Goal: Information Seeking & Learning: Find specific fact

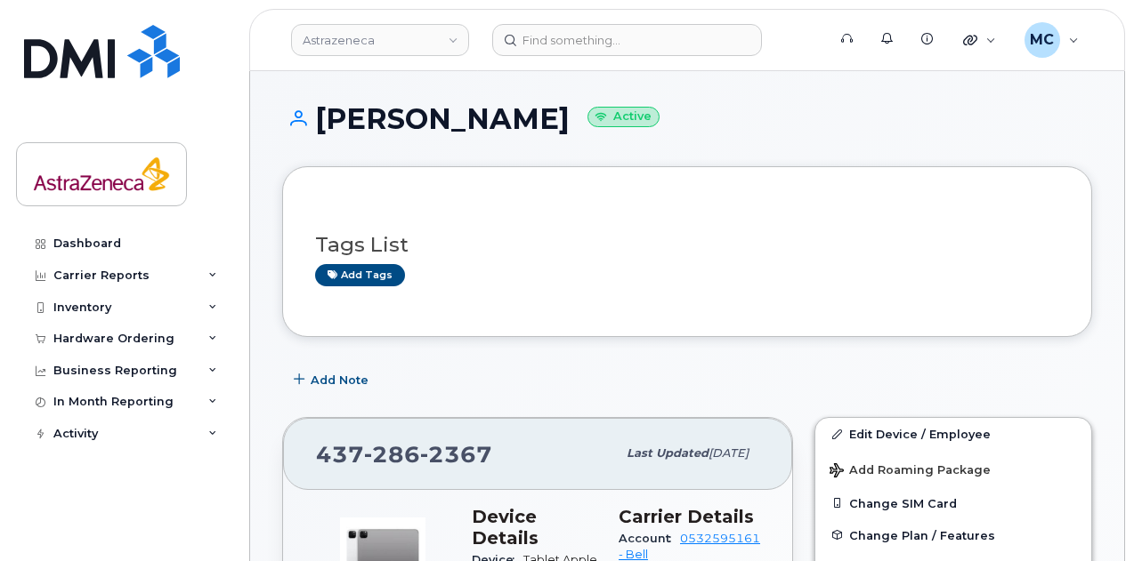
scroll to position [356, 0]
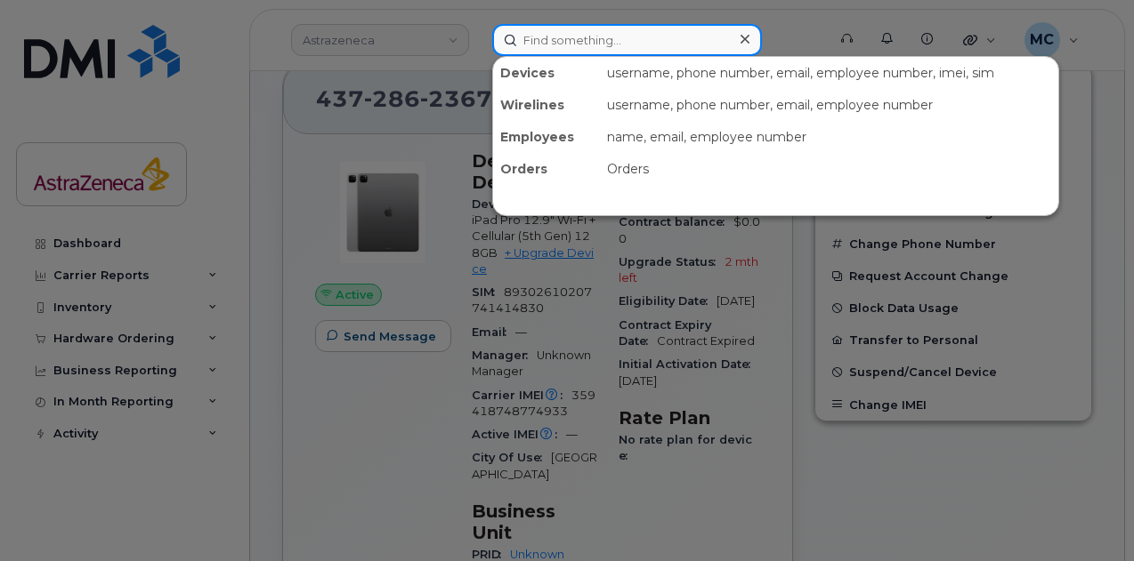
click at [618, 51] on input at bounding box center [627, 40] width 270 height 32
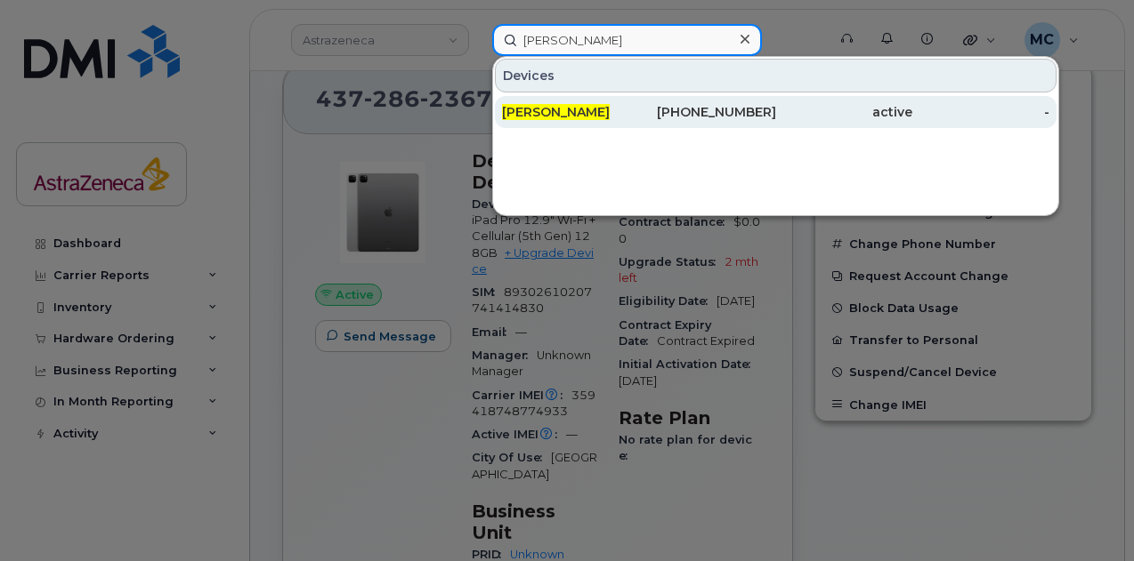
type input "[PERSON_NAME]"
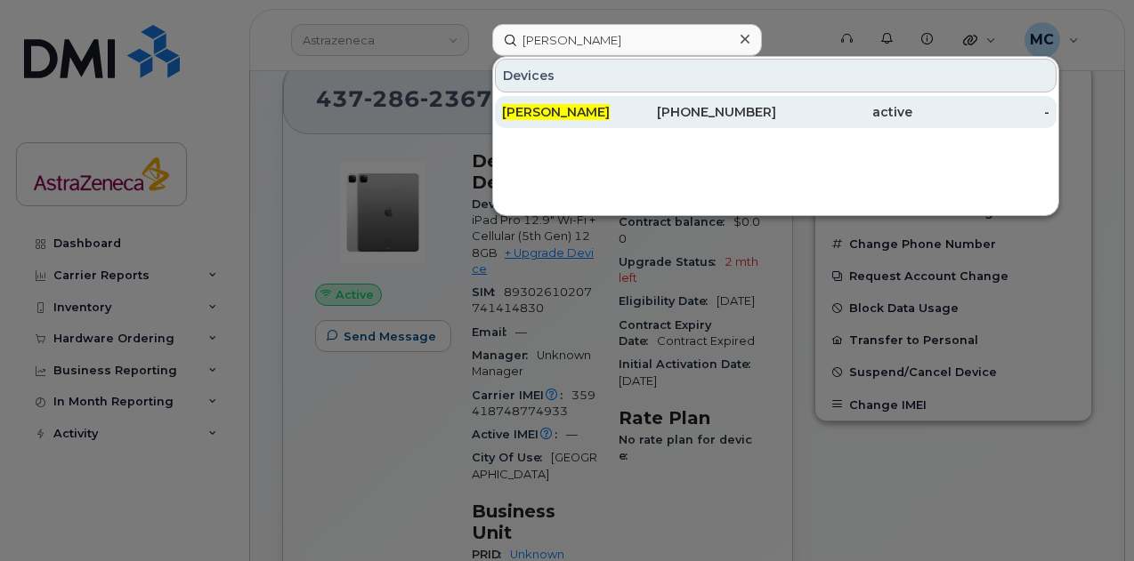
click at [690, 117] on div "[PHONE_NUMBER]" at bounding box center [707, 112] width 137 height 18
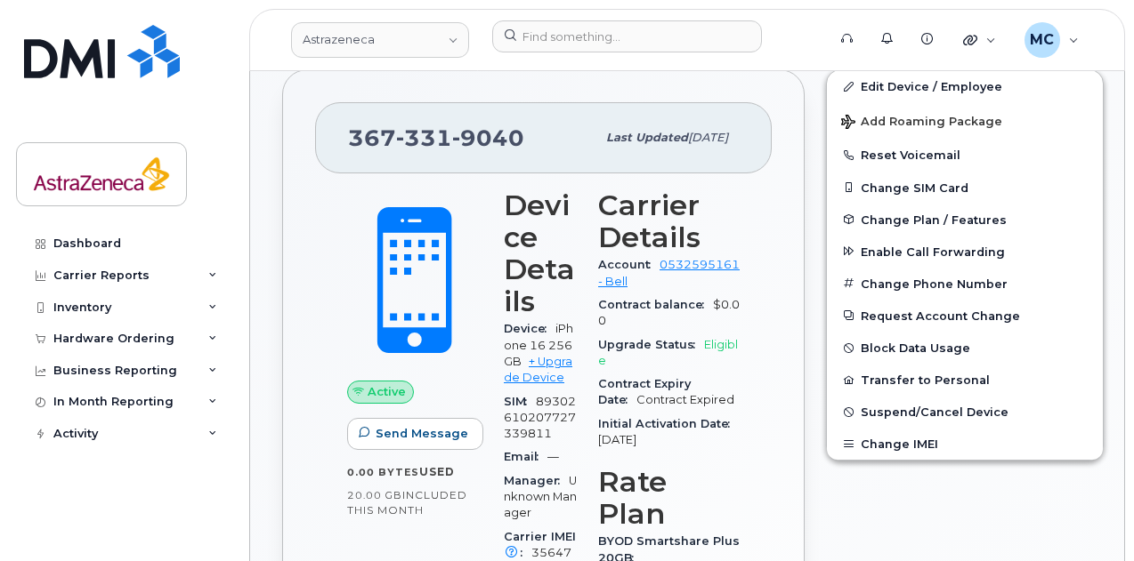
scroll to position [445, 0]
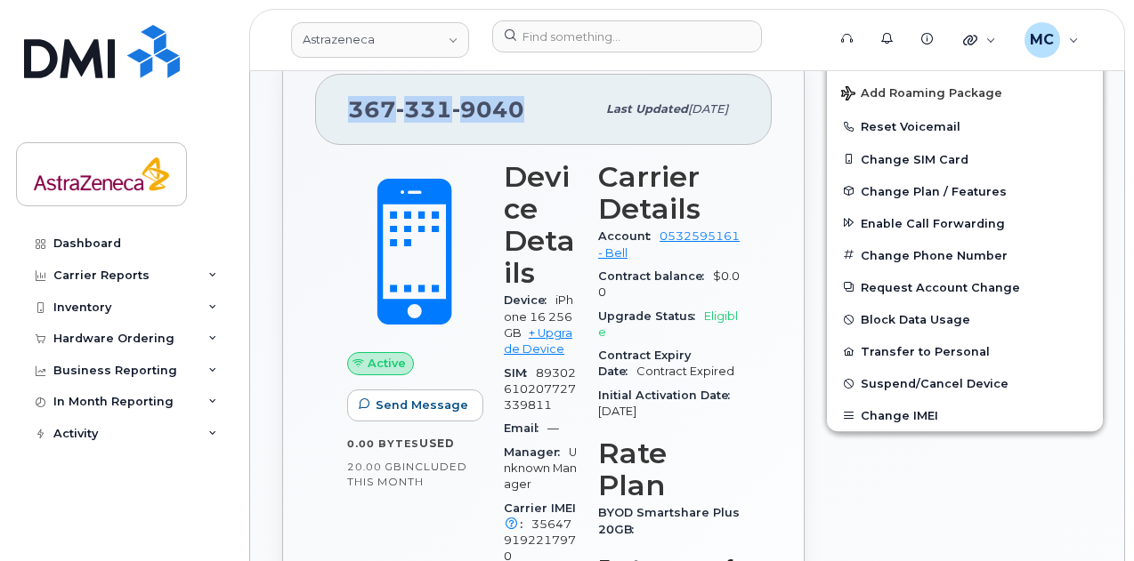
drag, startPoint x: 525, startPoint y: 101, endPoint x: 303, endPoint y: 102, distance: 221.6
click at [303, 102] on div "367 331 9040 Last updated Jul 15, 2025 Active Send Message 0.00 Bytes  used 20.…" at bounding box center [543, 499] width 522 height 917
copy span "367 331 9040"
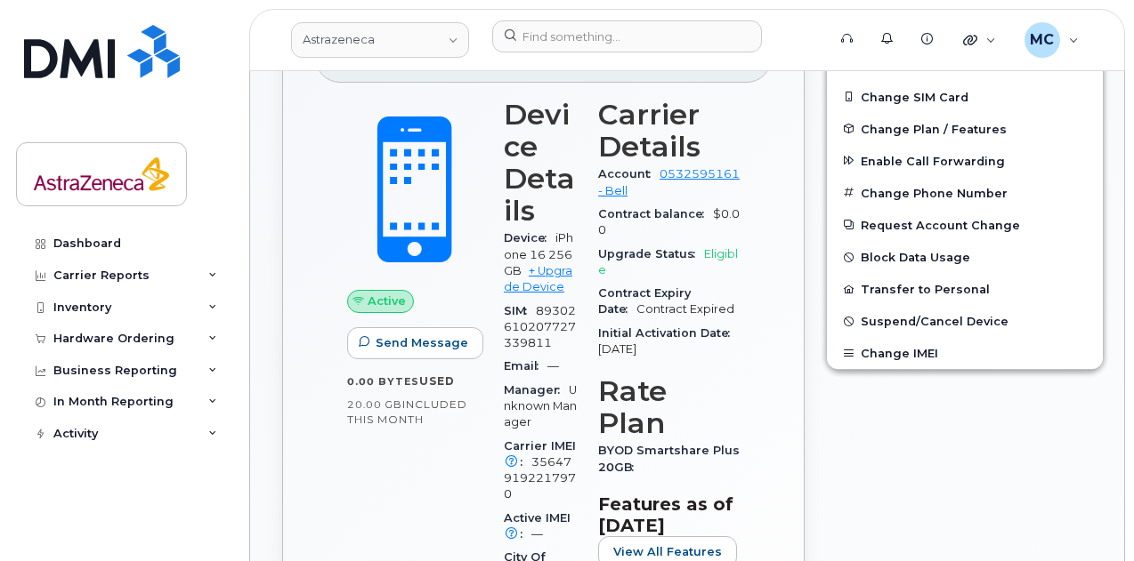
scroll to position [534, 0]
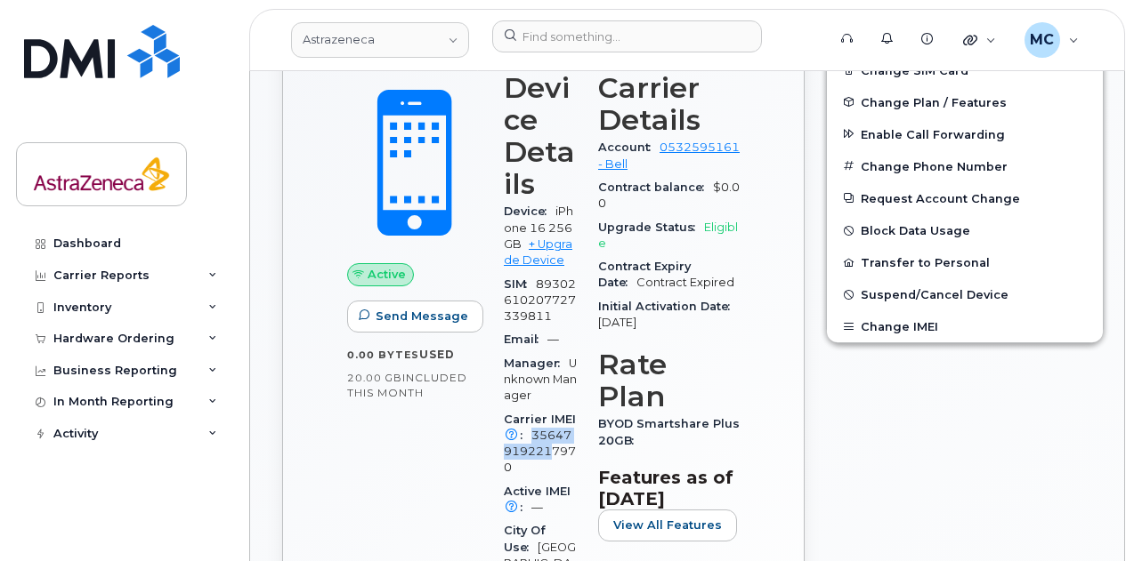
drag, startPoint x: 529, startPoint y: 432, endPoint x: 553, endPoint y: 458, distance: 35.3
click at [553, 458] on div "Carrier IMEI Carrier IMEI is reported during the last billing cycle or change o…" at bounding box center [540, 444] width 73 height 72
click at [559, 448] on span "356479192217970" at bounding box center [540, 452] width 72 height 46
drag, startPoint x: 532, startPoint y: 438, endPoint x: 557, endPoint y: 462, distance: 34.6
click at [557, 462] on div "Carrier IMEI Carrier IMEI is reported during the last billing cycle or change o…" at bounding box center [540, 444] width 73 height 72
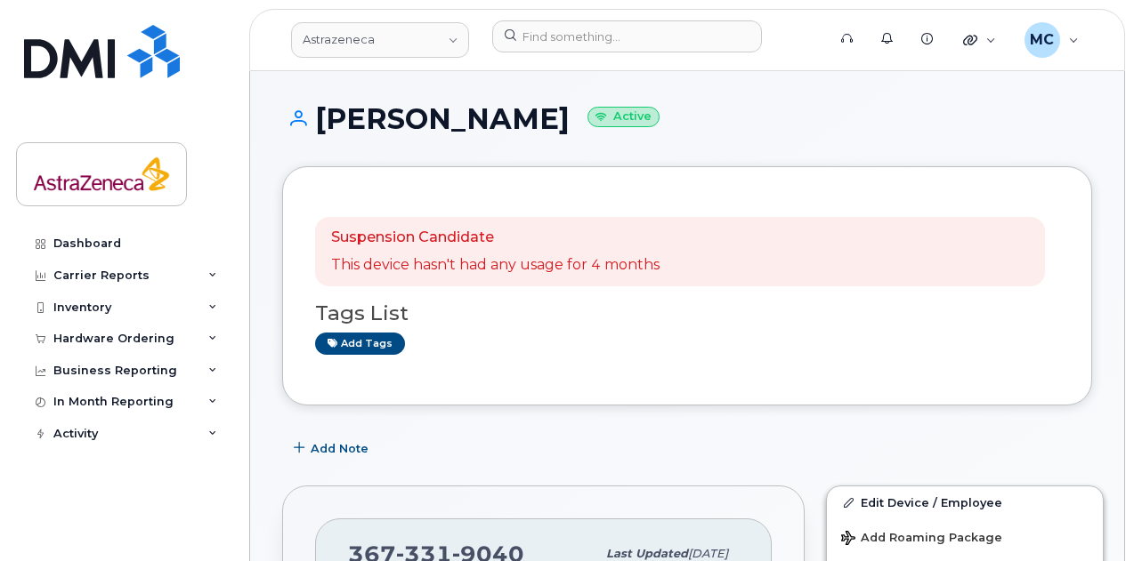
scroll to position [178, 0]
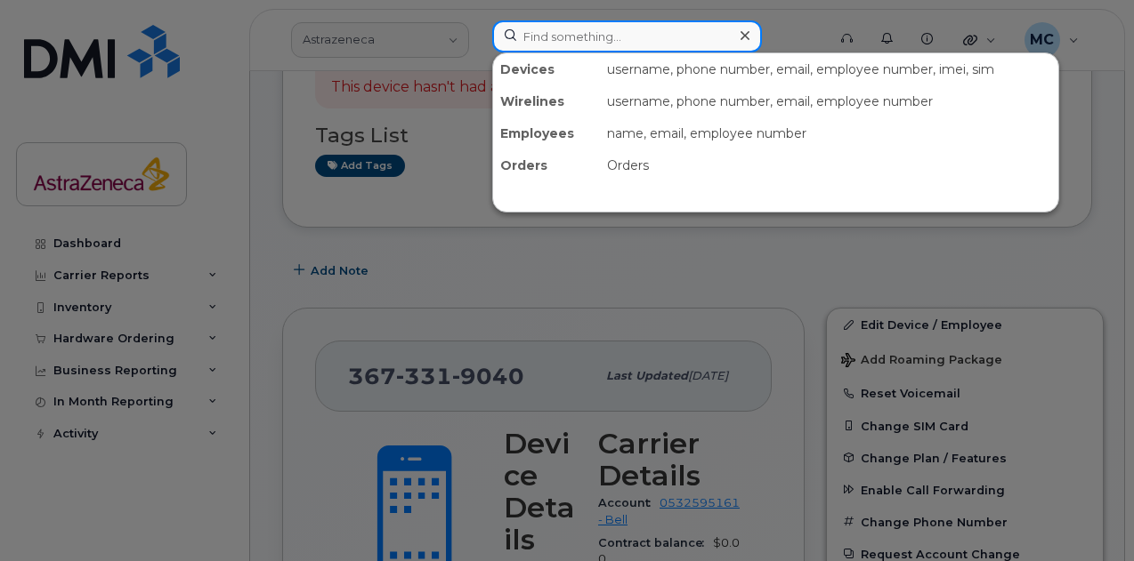
click at [676, 41] on input at bounding box center [627, 36] width 270 height 32
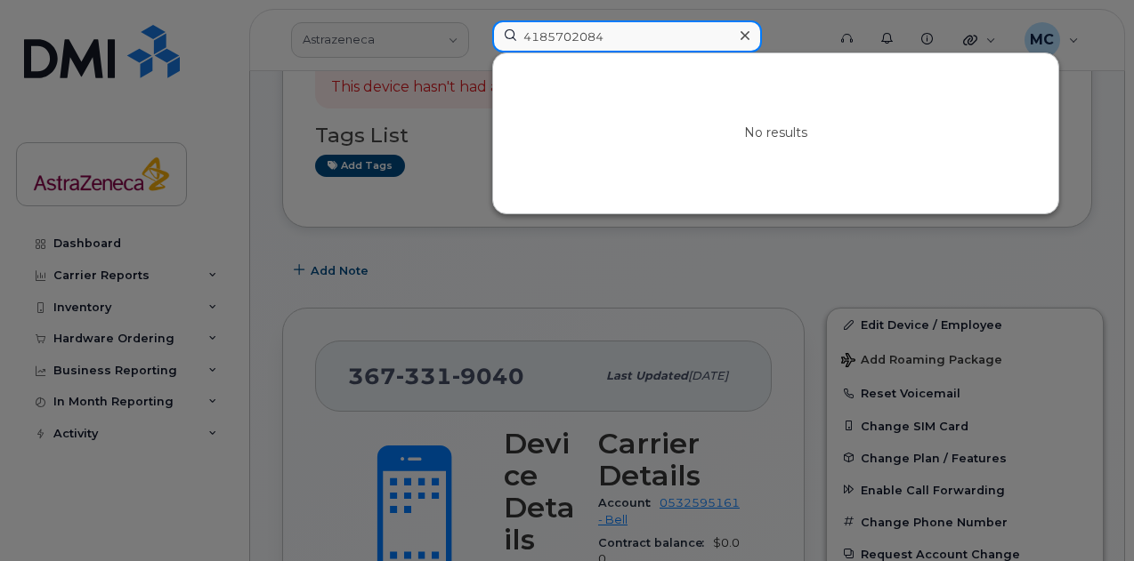
drag, startPoint x: 614, startPoint y: 34, endPoint x: 306, endPoint y: 31, distance: 307.9
click at [478, 31] on div "4185702084 No results" at bounding box center [653, 39] width 351 height 39
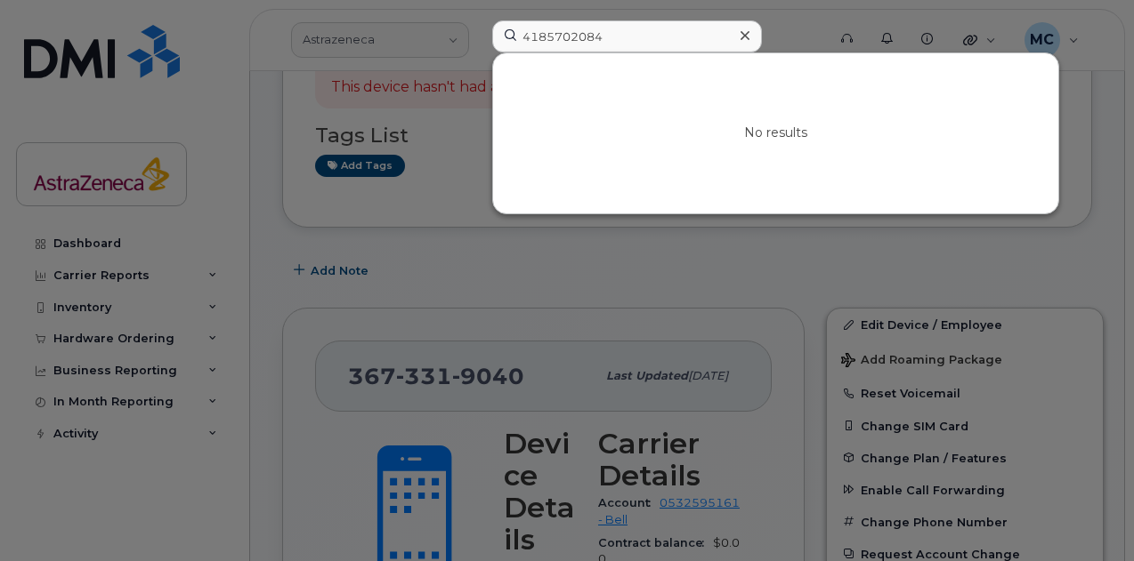
click at [437, 46] on div at bounding box center [567, 280] width 1134 height 561
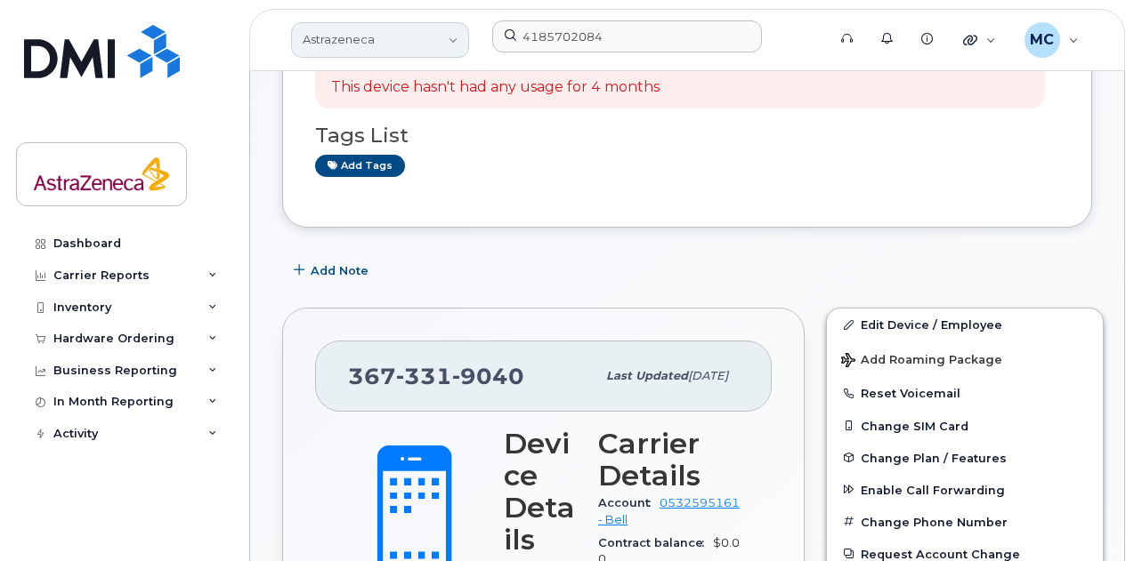
click at [433, 42] on link "Astrazeneca" at bounding box center [380, 40] width 178 height 36
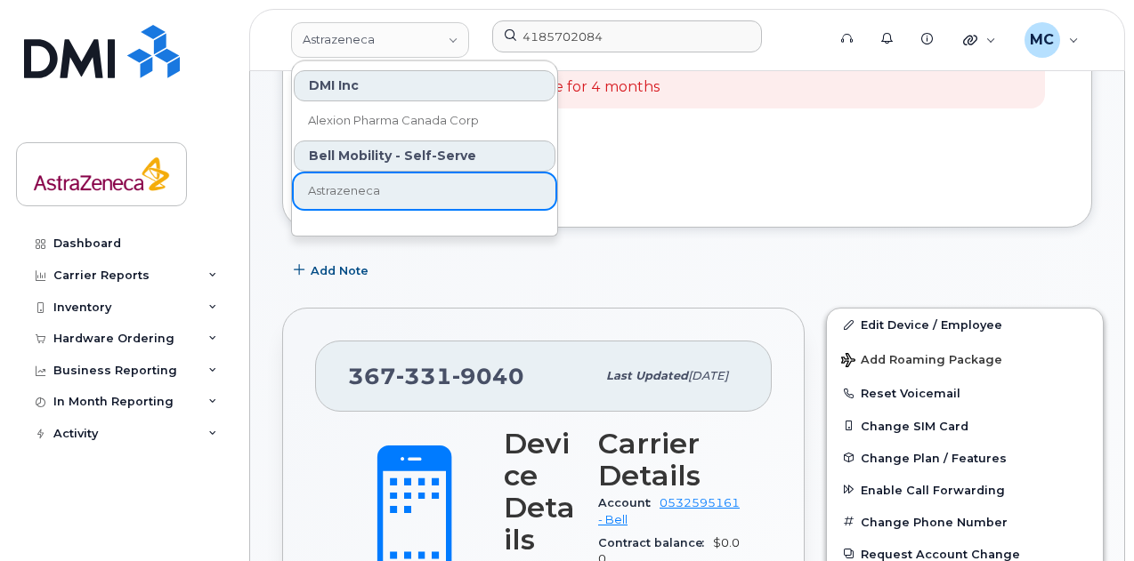
click at [765, 186] on div "Suspension Candidate This device hasn't had any usage for 4 months Tags List Ad…" at bounding box center [687, 108] width 744 height 174
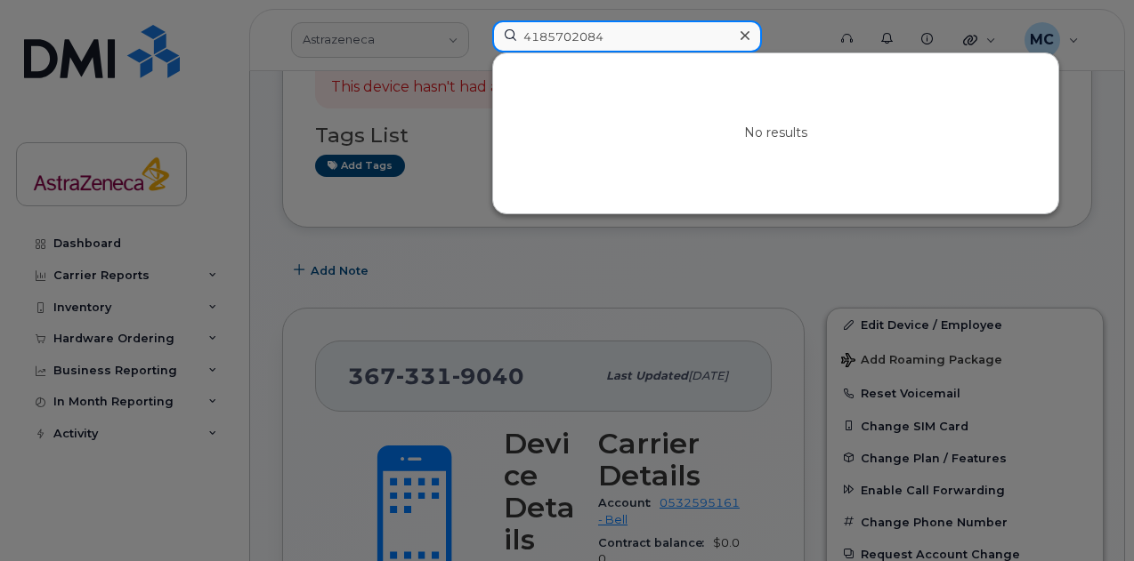
drag, startPoint x: 648, startPoint y: 34, endPoint x: 395, endPoint y: 51, distance: 253.3
click at [478, 40] on div "4185702084 No results" at bounding box center [653, 39] width 351 height 39
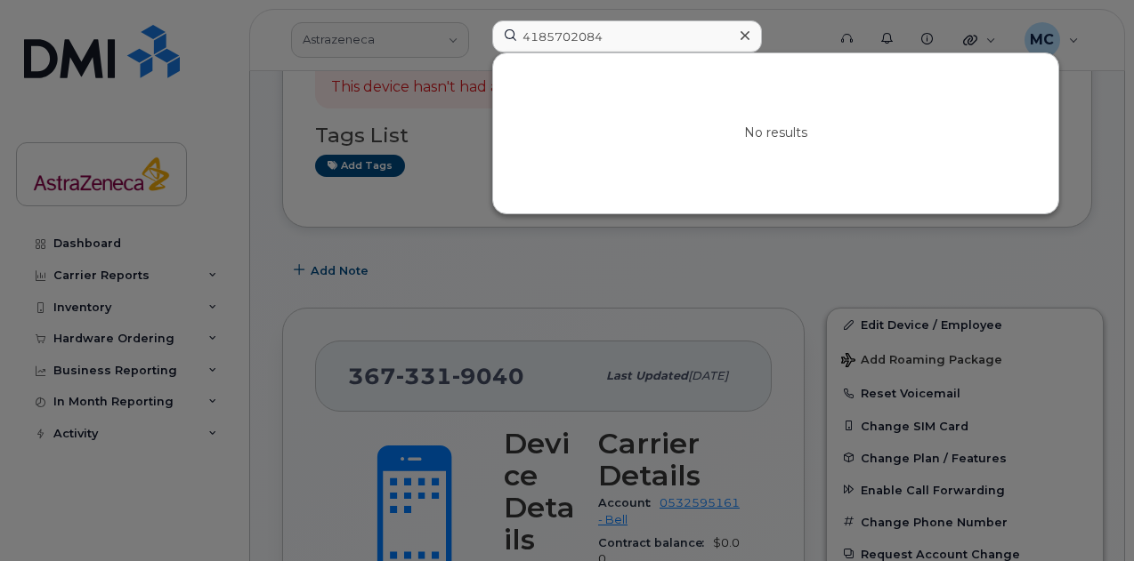
click at [737, 242] on div at bounding box center [567, 280] width 1134 height 561
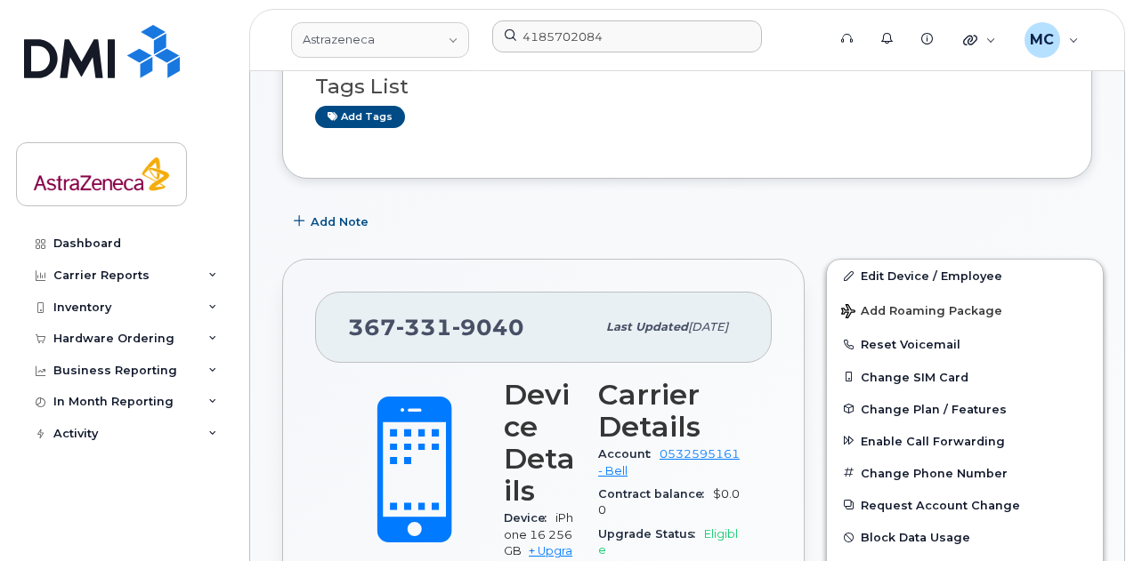
scroll to position [267, 0]
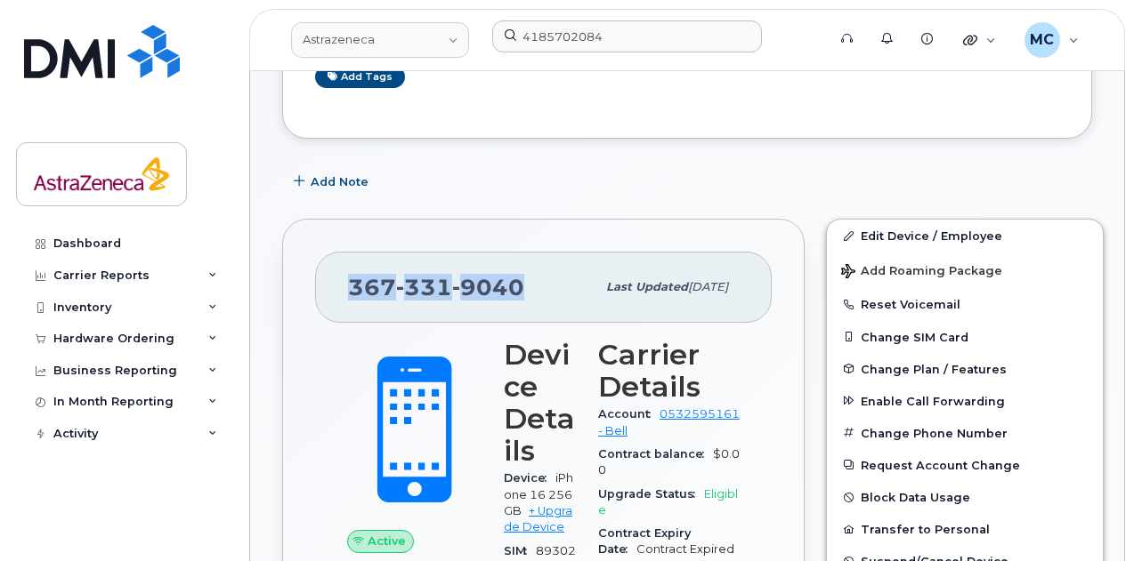
drag, startPoint x: 521, startPoint y: 286, endPoint x: 313, endPoint y: 288, distance: 208.2
copy span "367 331 9040"
click at [587, 192] on div "Add Note" at bounding box center [687, 182] width 810 height 32
drag, startPoint x: 523, startPoint y: 288, endPoint x: 333, endPoint y: 284, distance: 190.5
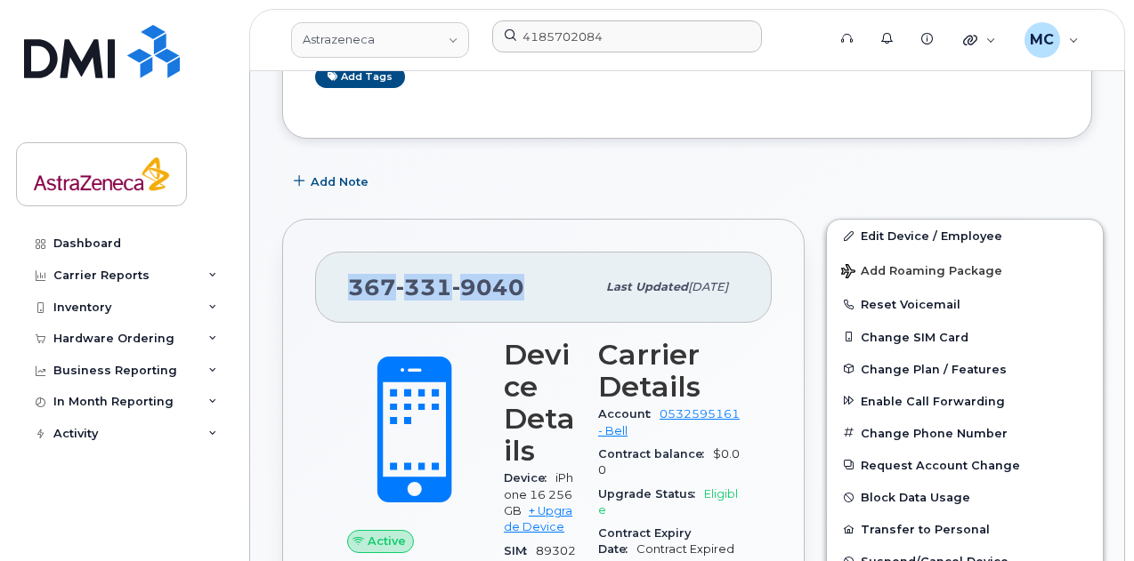
click at [333, 284] on div "367 331 9040 Last updated Jul 15, 2025" at bounding box center [543, 287] width 456 height 71
copy span "367 331 9040"
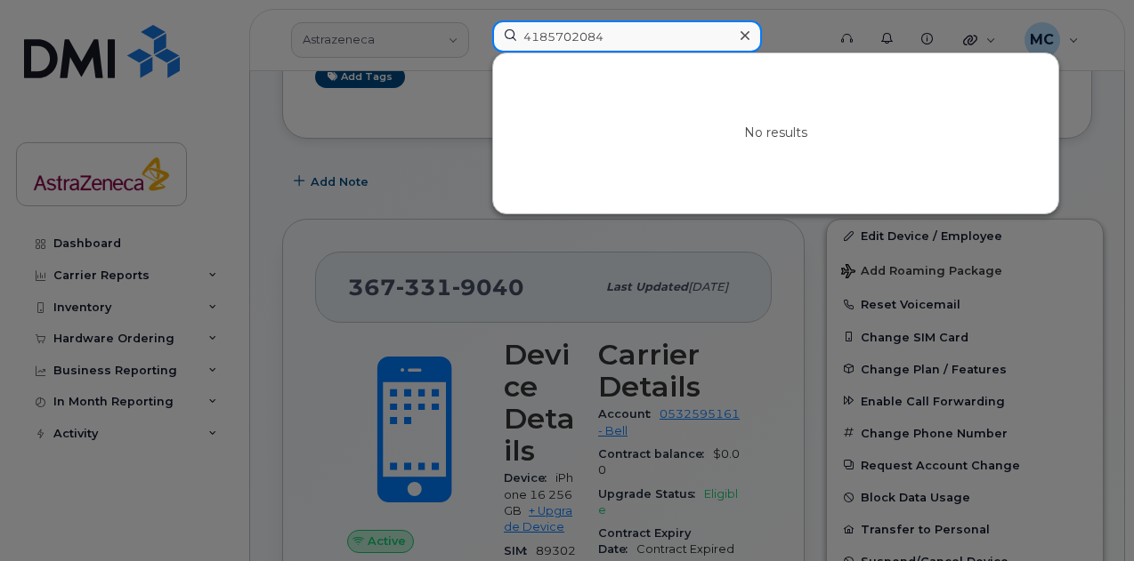
drag, startPoint x: 622, startPoint y: 42, endPoint x: 213, endPoint y: 36, distance: 409.3
click at [478, 35] on div "4185702084 No results" at bounding box center [653, 39] width 351 height 39
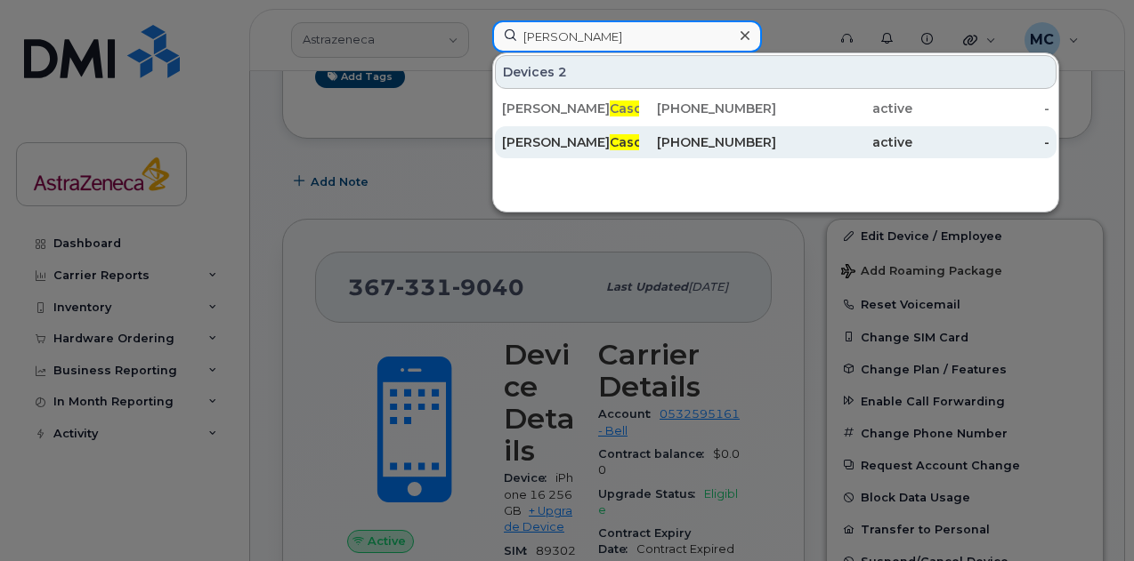
type input "casola"
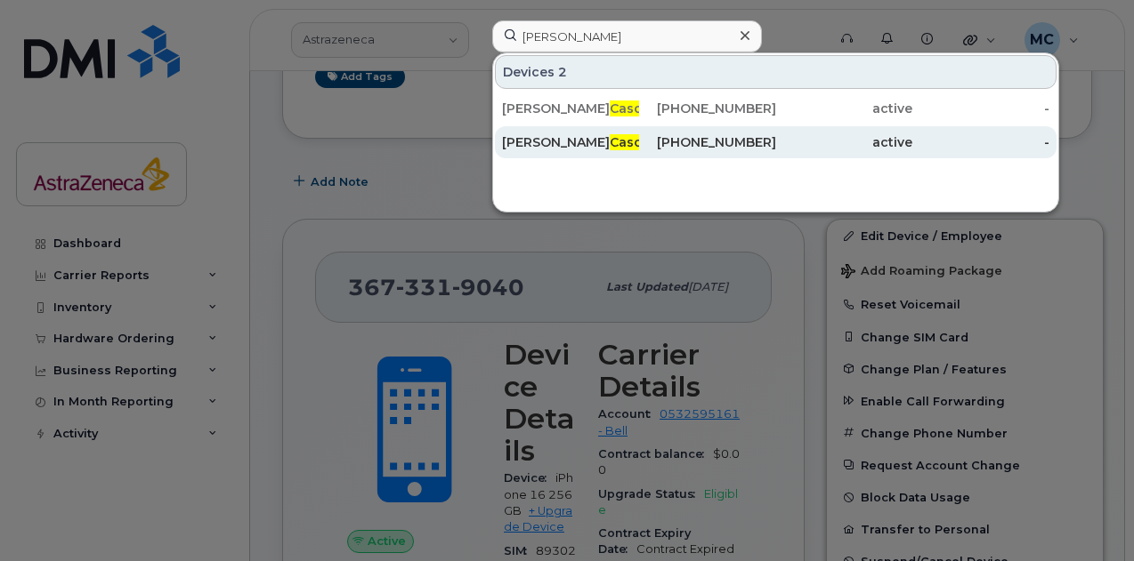
click at [591, 138] on div "Sarah Casola" at bounding box center [570, 142] width 137 height 18
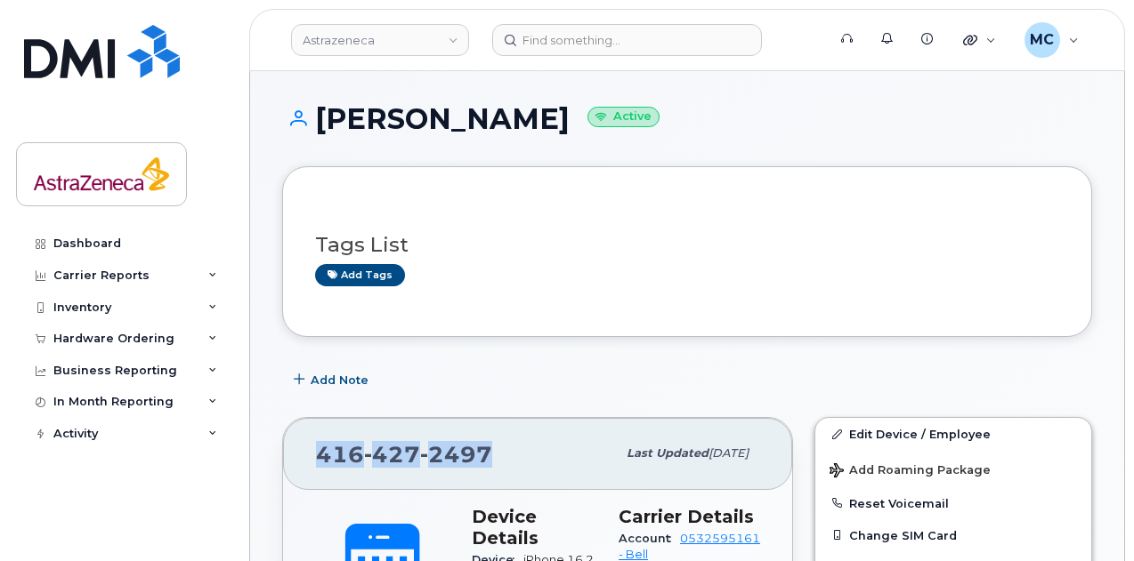
drag, startPoint x: 493, startPoint y: 449, endPoint x: 244, endPoint y: 456, distance: 249.2
copy span "[PHONE_NUMBER]"
